Goal: Task Accomplishment & Management: Manage account settings

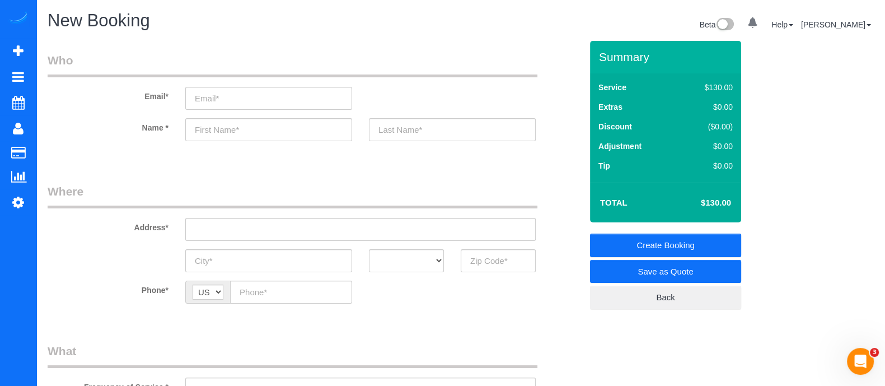
click at [65, 116] on sui-booking-customer "Email* Name *" at bounding box center [315, 102] width 534 height 100
click at [53, 116] on sui-booking-customer "Email* Name *" at bounding box center [315, 102] width 534 height 100
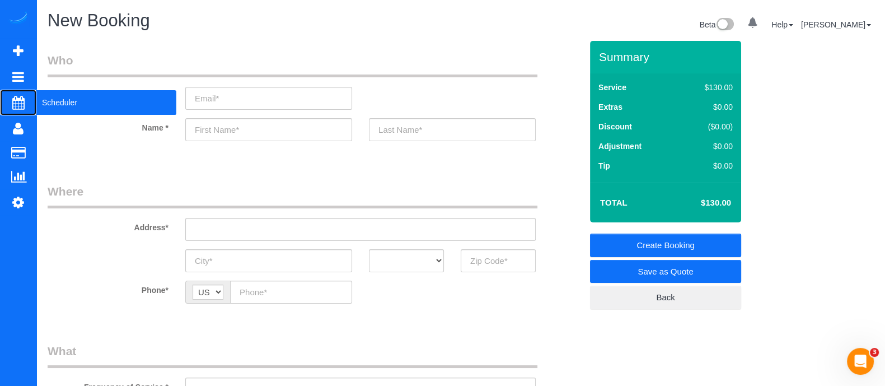
click at [46, 108] on span "Scheduler" at bounding box center [106, 103] width 140 height 26
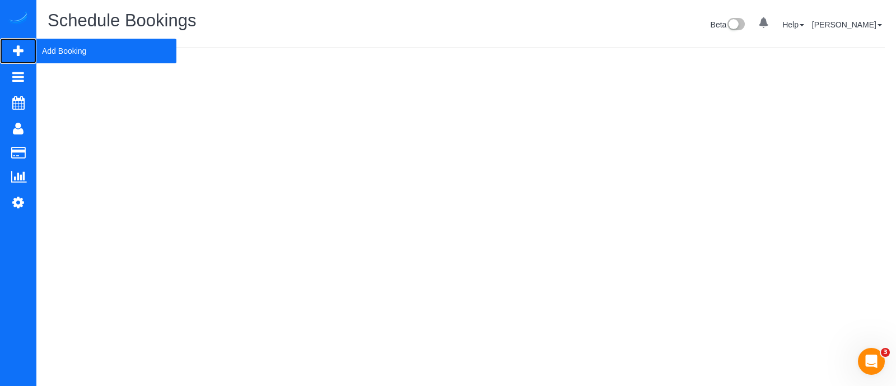
click at [62, 55] on span "Add Booking" at bounding box center [106, 51] width 140 height 26
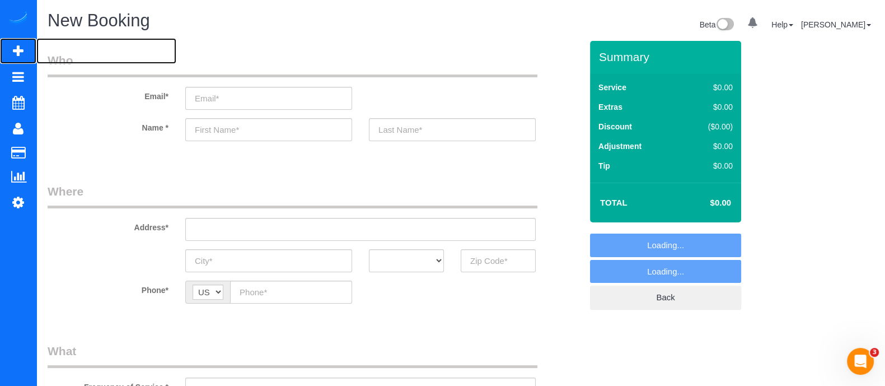
select select "object:2552"
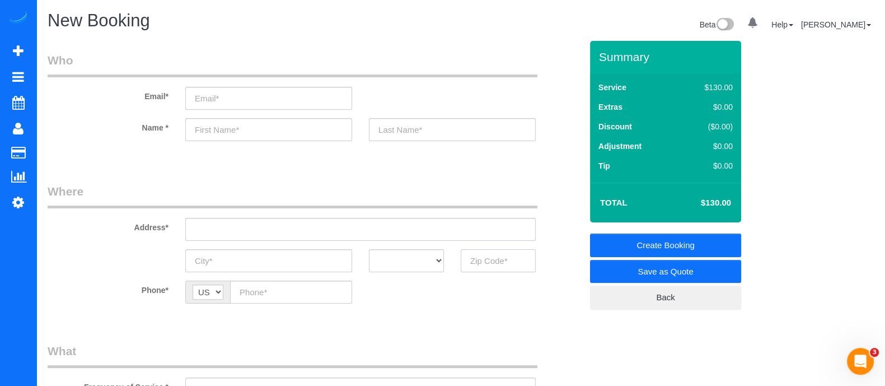
click at [484, 264] on input "text" at bounding box center [498, 260] width 75 height 23
type input "3"
click at [484, 264] on input "30303" at bounding box center [498, 260] width 75 height 23
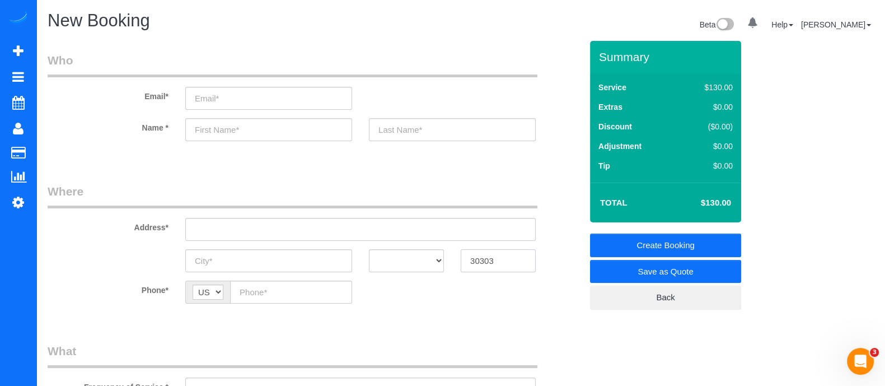
click at [484, 264] on input "30303" at bounding box center [498, 260] width 75 height 23
type input "30303"
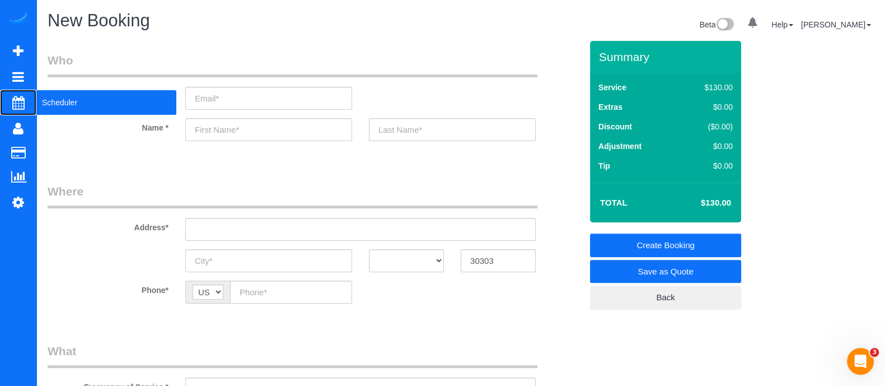
click at [54, 108] on span "Scheduler" at bounding box center [106, 103] width 140 height 26
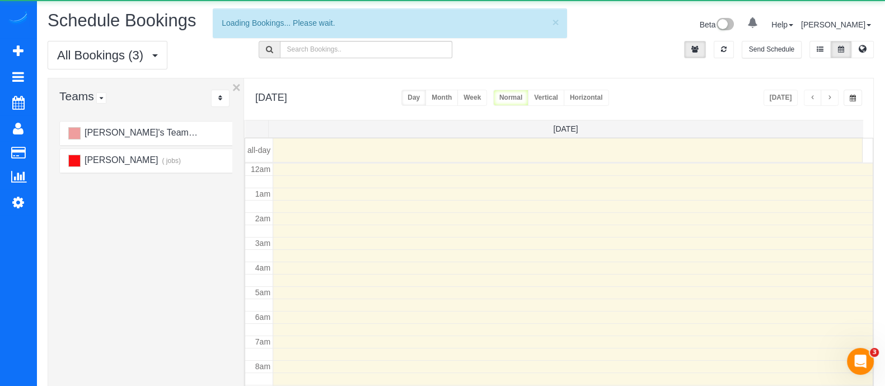
scroll to position [147, 0]
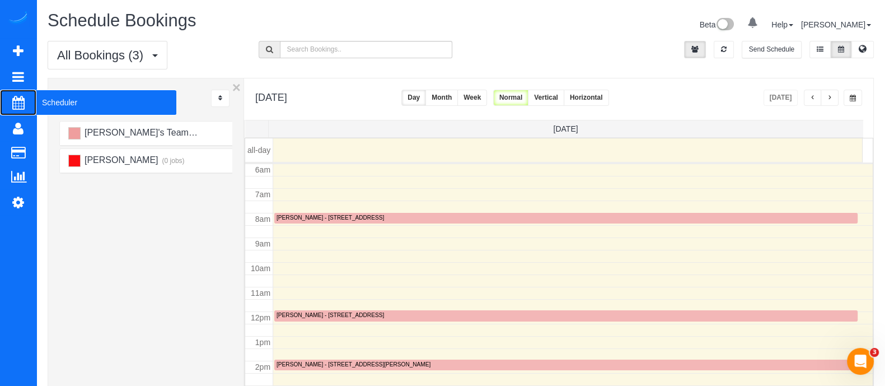
click at [78, 95] on span "Scheduler" at bounding box center [106, 103] width 140 height 26
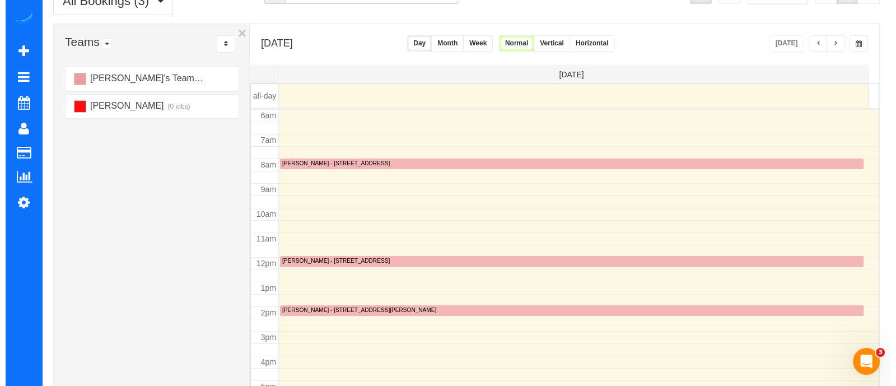
scroll to position [56, 0]
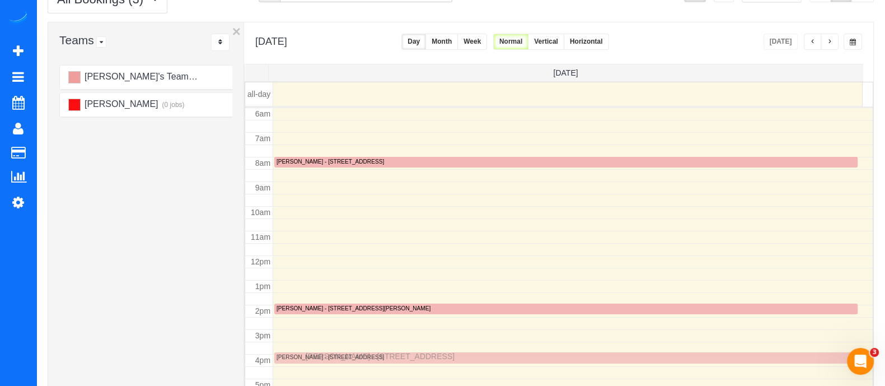
drag, startPoint x: 388, startPoint y: 257, endPoint x: 309, endPoint y: 354, distance: 125.3
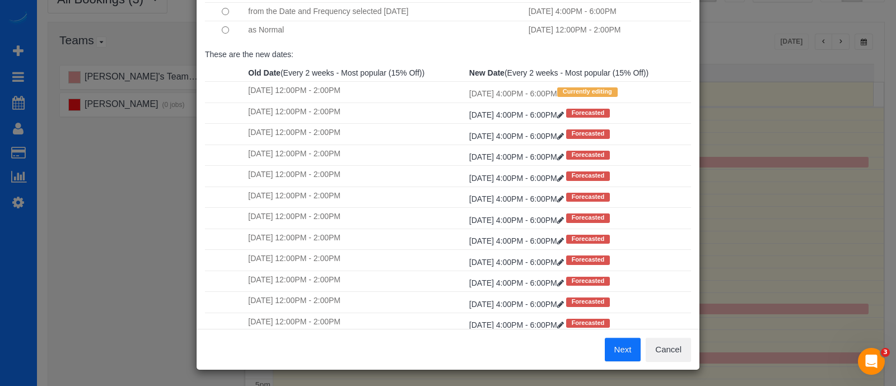
scroll to position [114, 0]
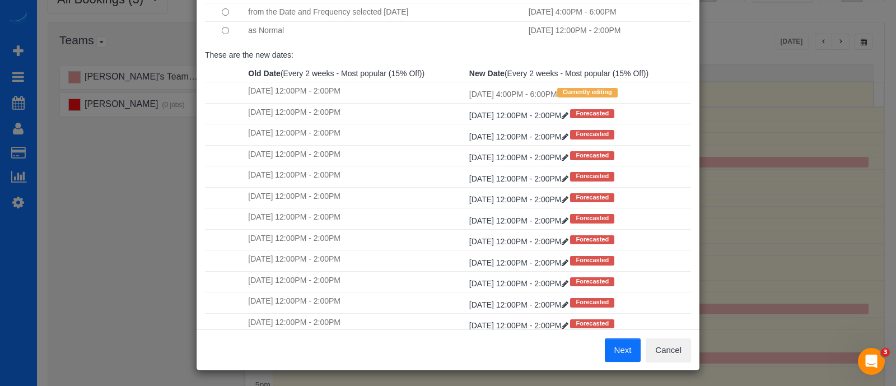
click at [611, 346] on button "Next" at bounding box center [623, 350] width 36 height 24
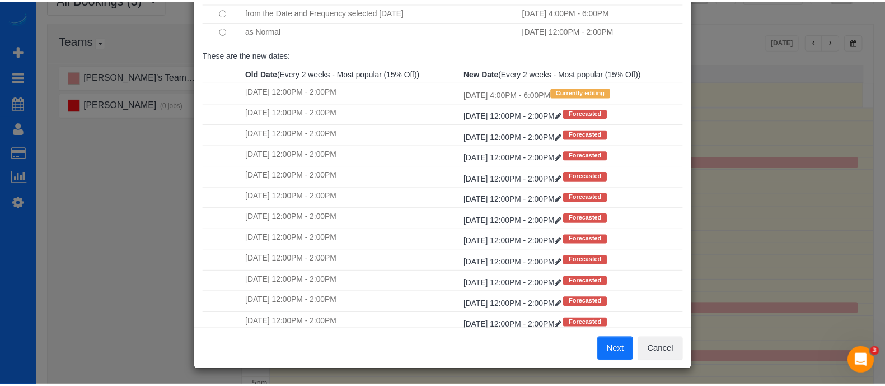
scroll to position [0, 0]
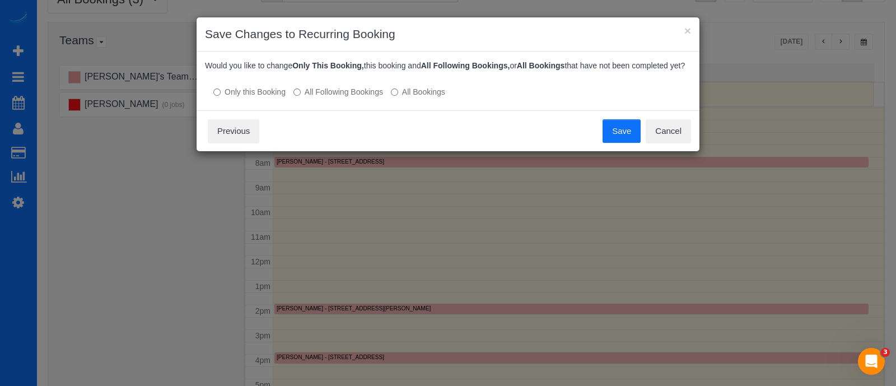
click at [621, 125] on button "Save" at bounding box center [622, 131] width 38 height 24
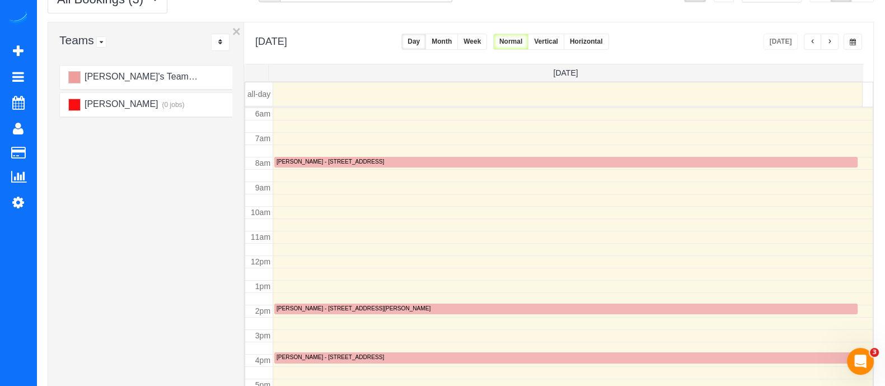
click at [458, 34] on button "Month" at bounding box center [442, 42] width 32 height 16
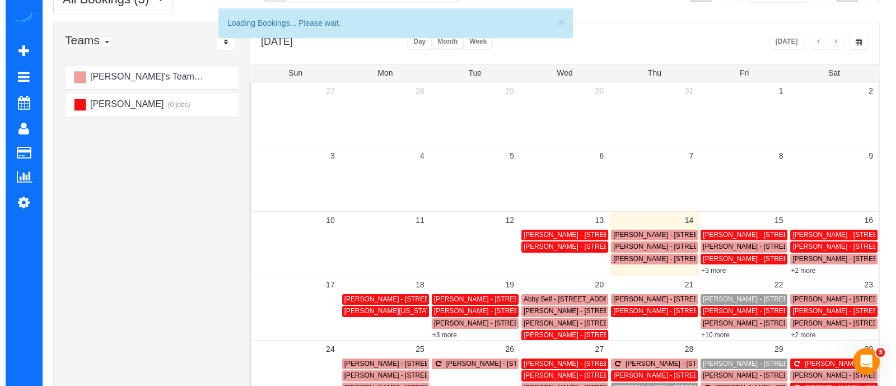
scroll to position [198, 0]
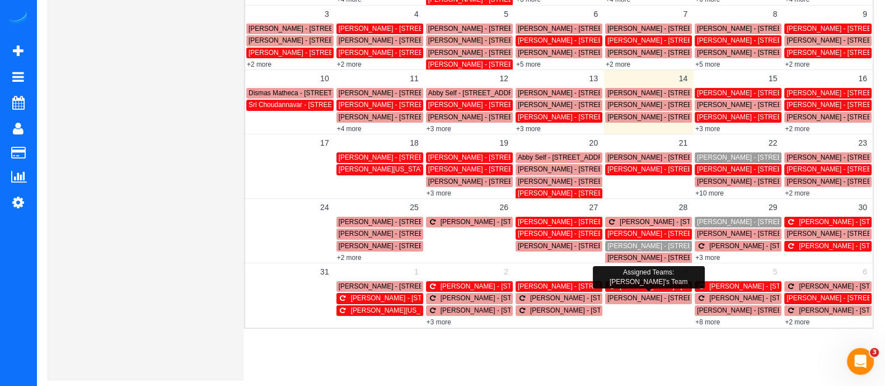
click at [650, 300] on span "[PERSON_NAME] - [STREET_ADDRESS][PERSON_NAME]" at bounding box center [698, 298] width 181 height 8
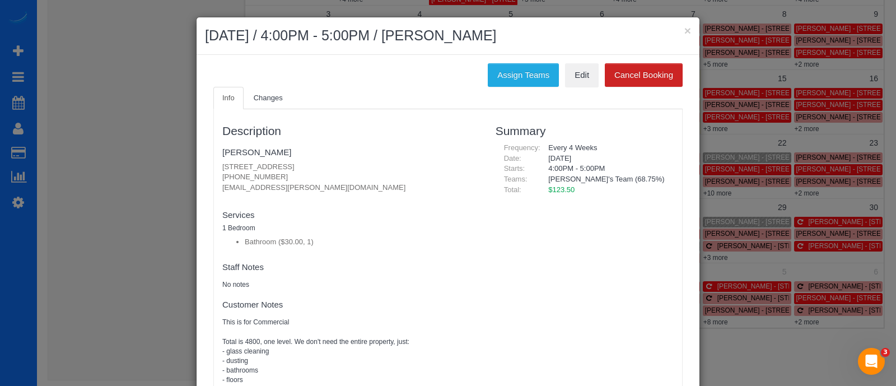
drag, startPoint x: 269, startPoint y: 172, endPoint x: 209, endPoint y: 180, distance: 59.9
click at [214, 180] on div "Description [PERSON_NAME] [STREET_ADDRESS] [PHONE_NUMBER] [EMAIL_ADDRESS][PERSO…" at bounding box center [350, 250] width 273 height 270
copy p "[PHONE_NUMBER]"
click at [260, 151] on link "[PERSON_NAME]" at bounding box center [256, 152] width 69 height 10
click at [684, 30] on button "×" at bounding box center [687, 31] width 7 height 12
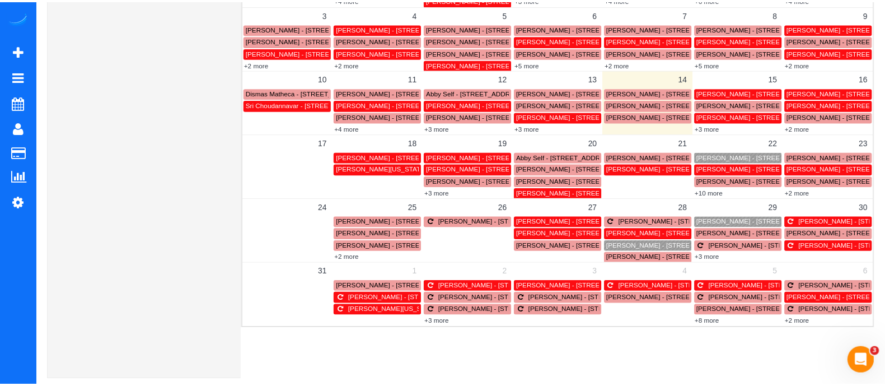
scroll to position [0, 0]
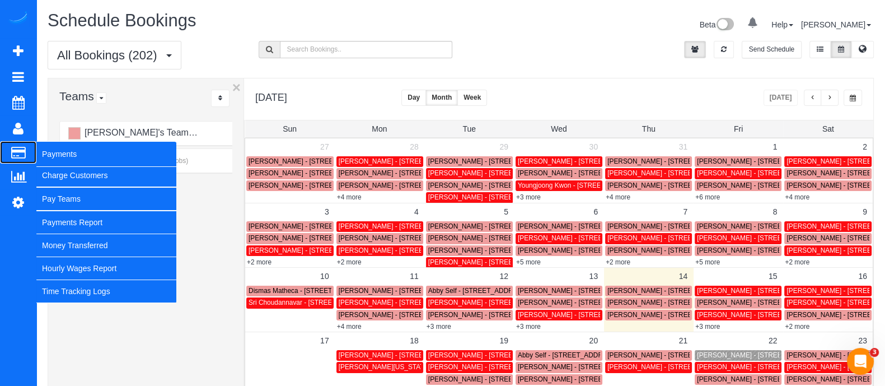
click at [71, 160] on span "Payments" at bounding box center [106, 154] width 140 height 26
click at [69, 171] on link "Charge Customers" at bounding box center [106, 175] width 140 height 22
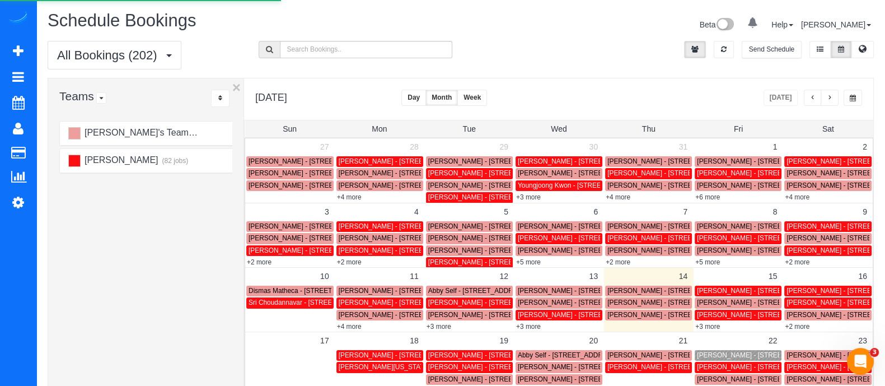
select select
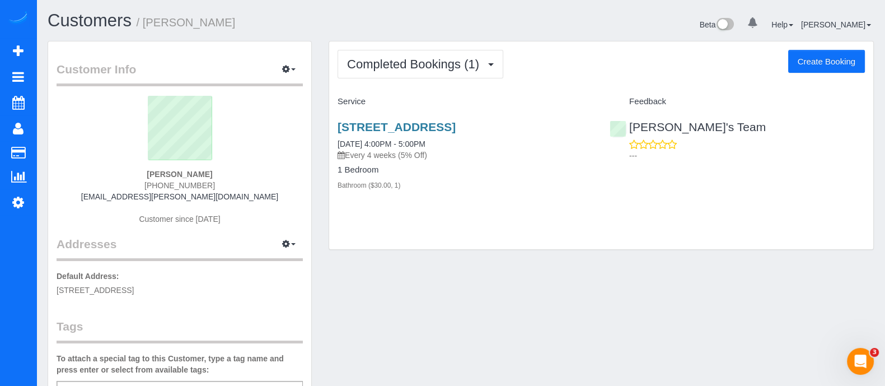
scroll to position [7, 0]
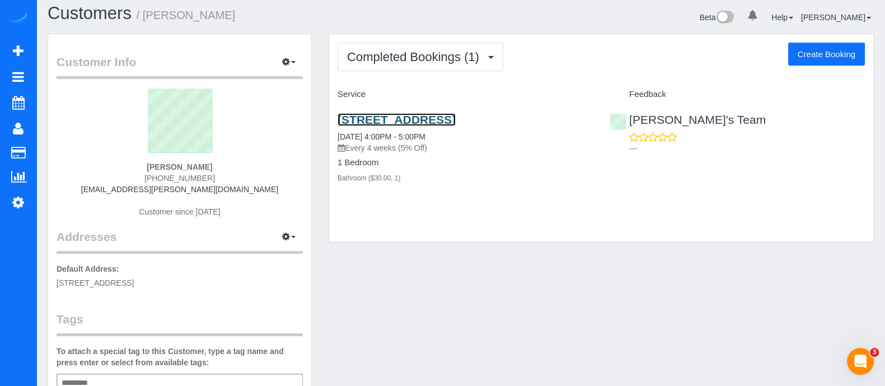
click at [456, 116] on link "903 Marietta St Nw, Atlanta Ga 30318, Atlanta, GA 30318" at bounding box center [397, 119] width 118 height 13
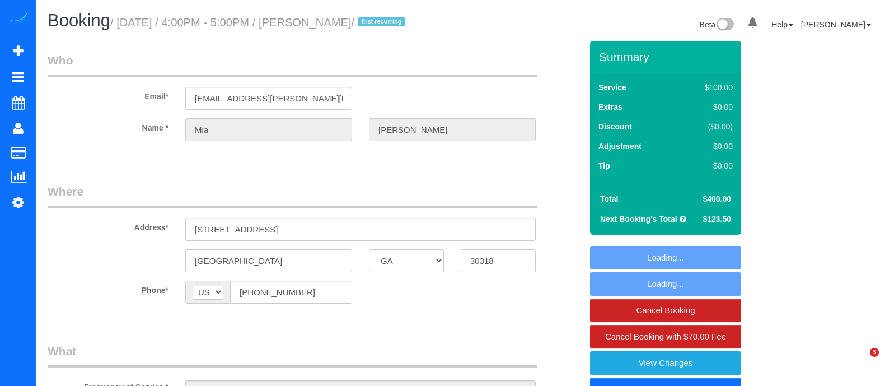
select select "GA"
select select "number:3"
select select "number:6"
select select "object:779"
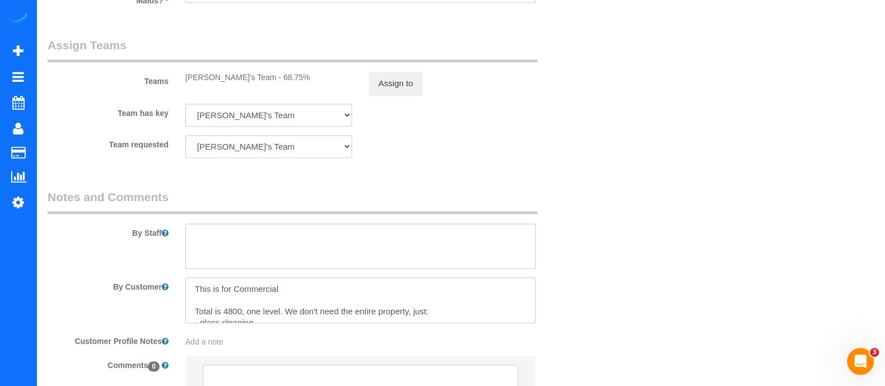
click at [551, 50] on div "Teams Alessandra's Team - 68.75% Assign to" at bounding box center [314, 66] width 551 height 58
